Goal: Task Accomplishment & Management: Use online tool/utility

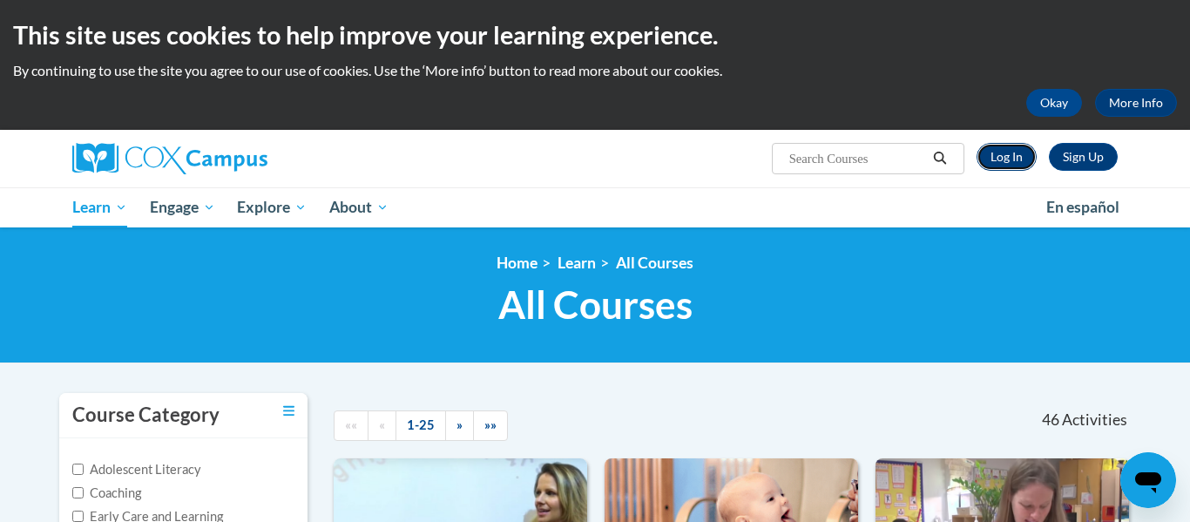
click at [996, 152] on link "Log In" at bounding box center [1007, 157] width 60 height 28
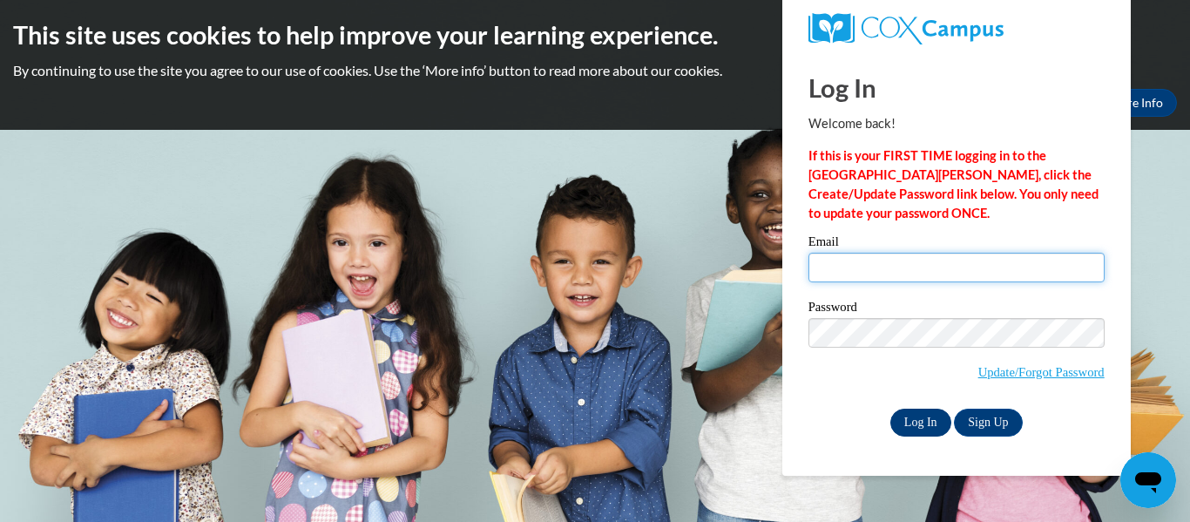
type input "kriebe@nobleps.com"
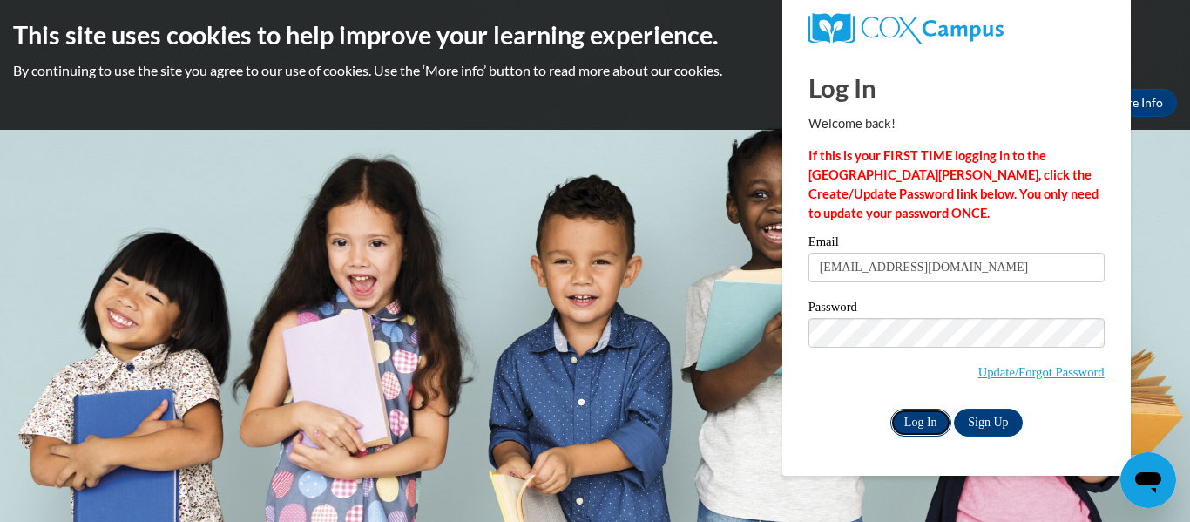
click at [931, 425] on input "Log In" at bounding box center [921, 423] width 61 height 28
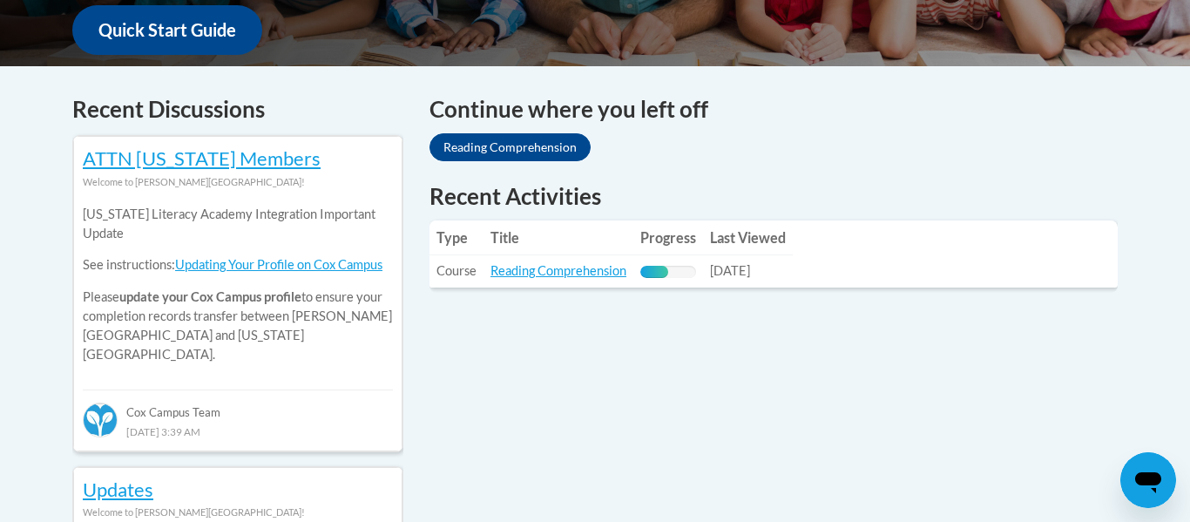
scroll to position [703, 0]
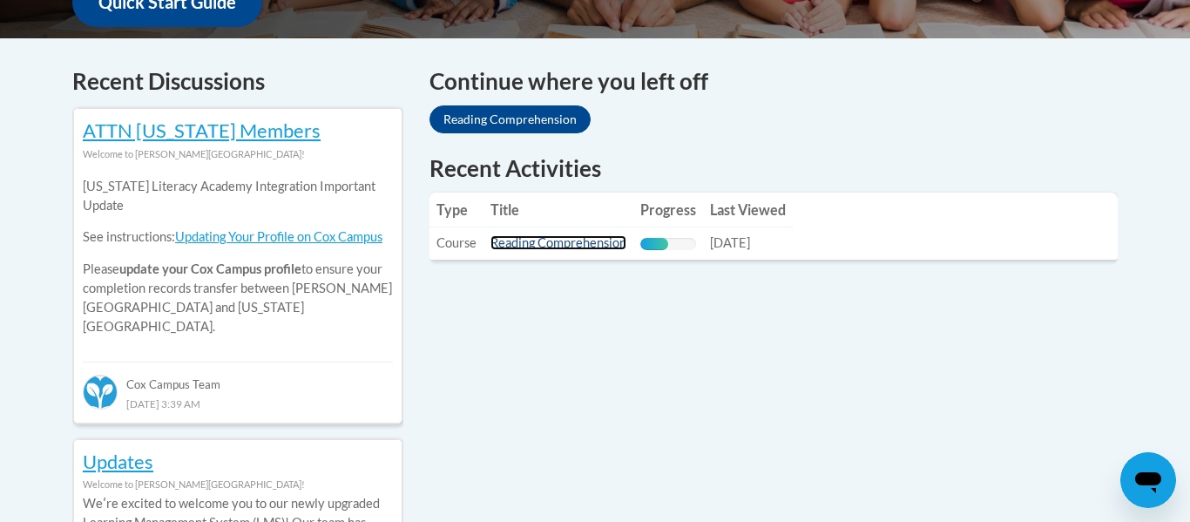
click at [576, 245] on link "Reading Comprehension" at bounding box center [559, 242] width 136 height 15
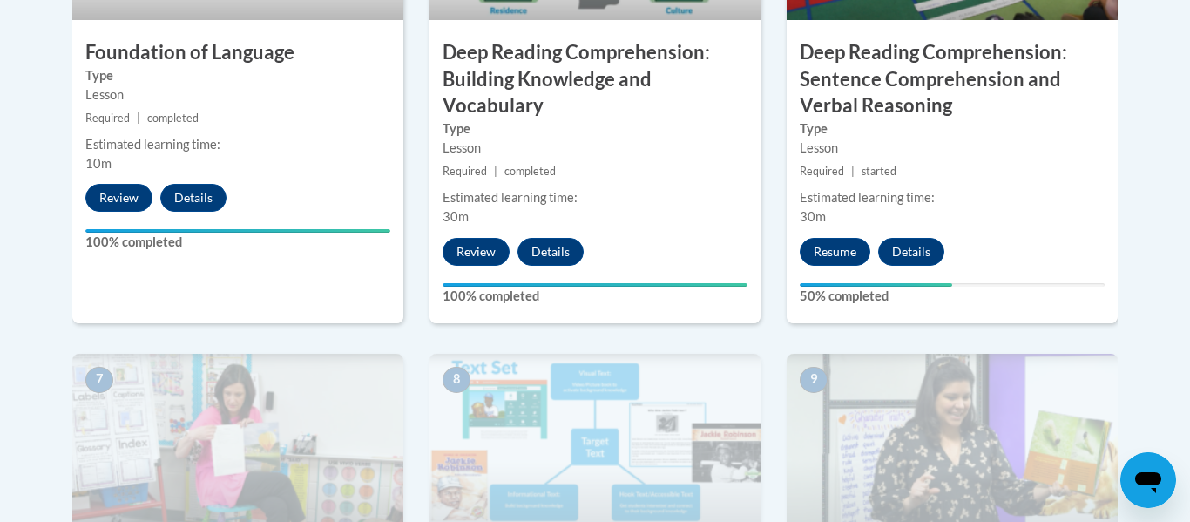
scroll to position [1229, 0]
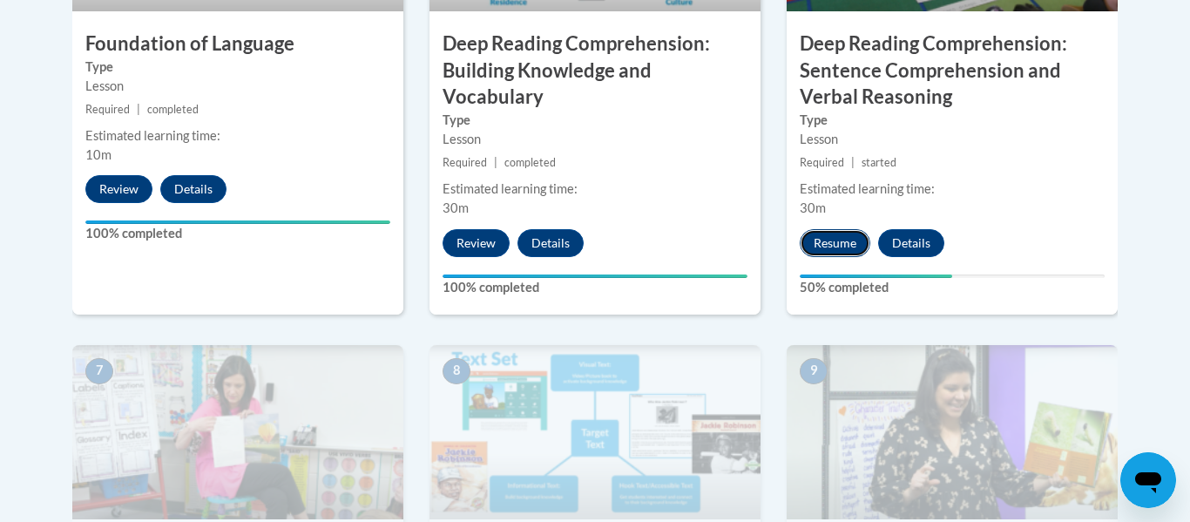
click at [841, 246] on button "Resume" at bounding box center [835, 243] width 71 height 28
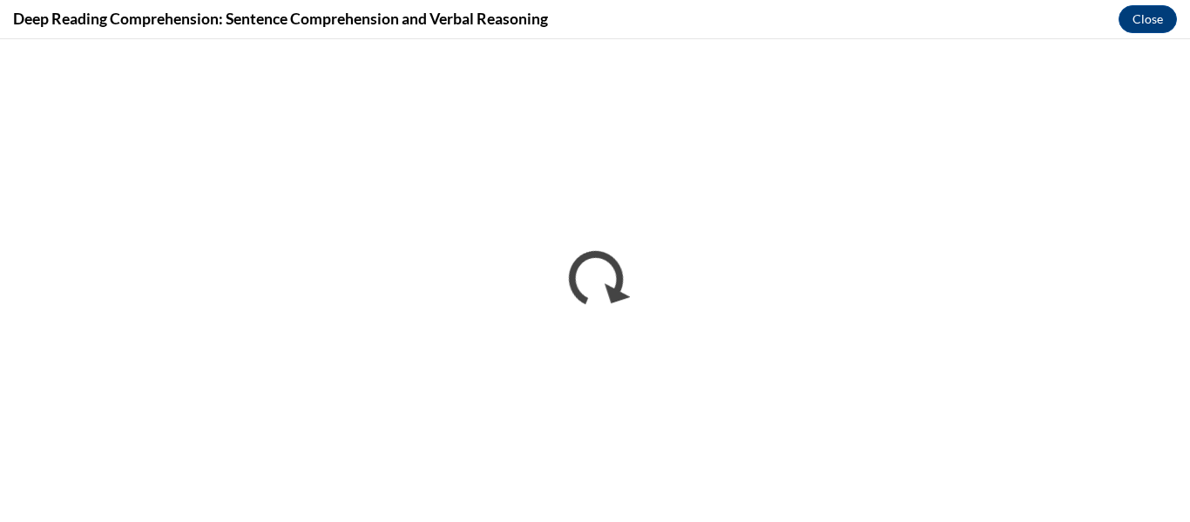
scroll to position [0, 0]
